Goal: Transaction & Acquisition: Purchase product/service

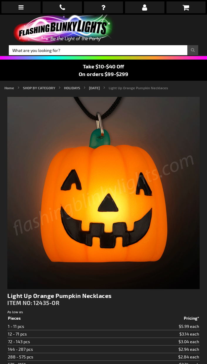
select select "5"
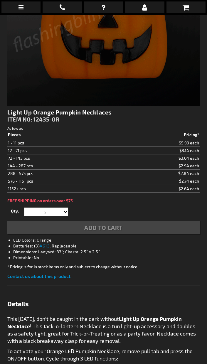
click at [90, 209] on div "Qty 1 2 3 4 5 6 7 8 9 10 11 12 24 36 48 60 72 84 96 108 120 132 144 156 168" at bounding box center [103, 212] width 192 height 12
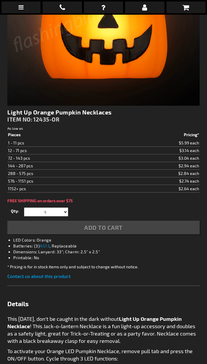
click at [111, 232] on div "Add to Cart" at bounding box center [103, 228] width 192 height 14
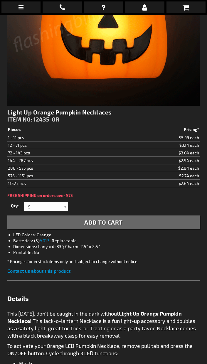
click at [103, 223] on span "Add to Cart" at bounding box center [103, 222] width 38 height 7
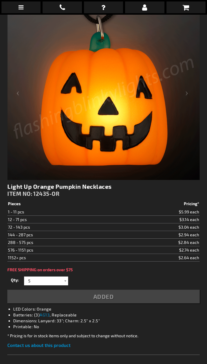
scroll to position [123, 0]
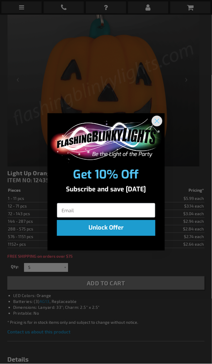
click at [153, 124] on circle "Close dialog" at bounding box center [157, 121] width 10 height 10
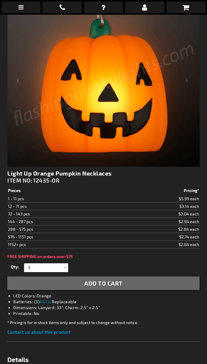
click at [111, 281] on span "Add to Cart" at bounding box center [103, 283] width 38 height 7
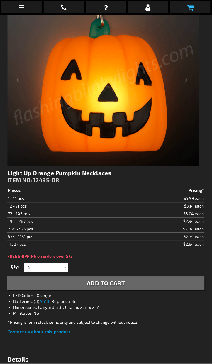
click at [196, 11] on link at bounding box center [191, 7] width 40 height 12
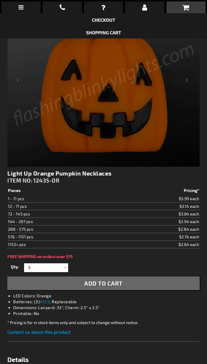
click at [98, 28] on li "Shopping Cart" at bounding box center [103, 32] width 207 height 13
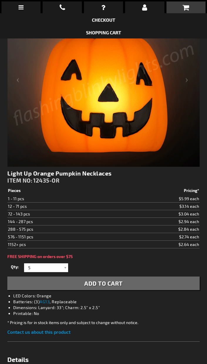
click at [102, 40] on div "When will I get my order? Contact Us FAQ My Account login Checkout Checkout Sho…" at bounding box center [103, 182] width 207 height 364
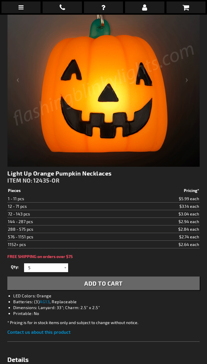
click at [100, 32] on div "When will I get my order? Contact Us FAQ My Account login Checkout Checkout Sho…" at bounding box center [103, 182] width 207 height 364
click at [173, 8] on link at bounding box center [186, 7] width 39 height 12
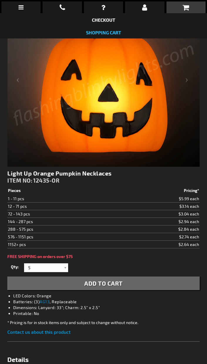
click at [115, 33] on link "Shopping Cart" at bounding box center [103, 33] width 35 height 6
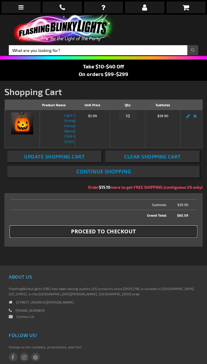
click at [146, 237] on button "Proceed to Checkout" at bounding box center [103, 231] width 187 height 11
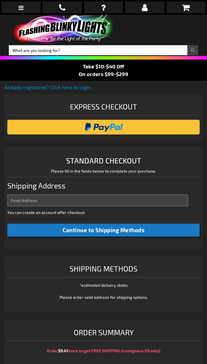
select select "US"
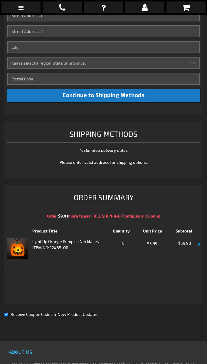
scroll to position [404, 0]
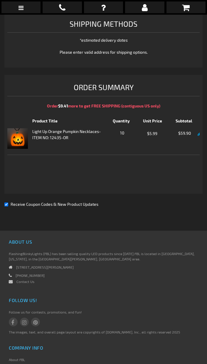
click at [33, 204] on span "Receive Coupon Codes & New Product Updates" at bounding box center [55, 204] width 88 height 5
click at [8, 204] on input "Receive Coupon Codes & New Product Updates" at bounding box center [6, 205] width 4 height 4
click at [33, 204] on span "Receive Coupon Codes & New Product Updates" at bounding box center [55, 204] width 88 height 5
click at [8, 204] on input "Receive Coupon Codes & New Product Updates" at bounding box center [6, 205] width 4 height 4
checkbox input "true"
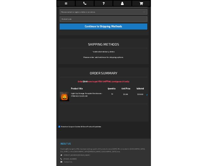
scroll to position [294, 0]
